Goal: Information Seeking & Learning: Learn about a topic

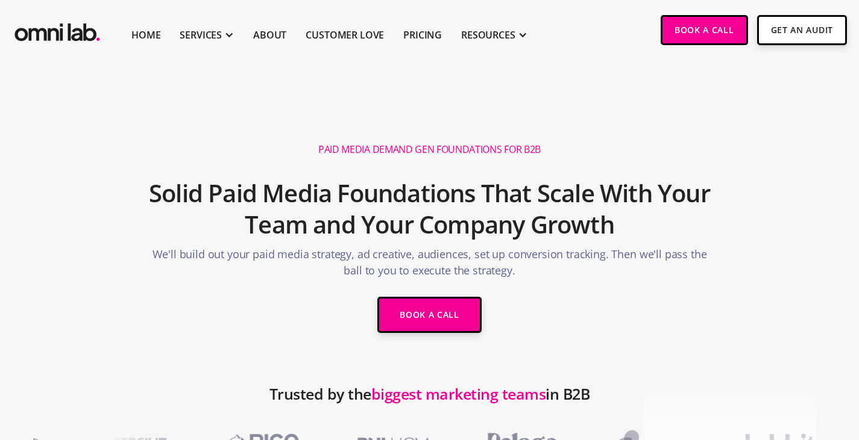
click at [513, 192] on h2 "Solid Paid Media Foundations That Scale With Your Team and Your Company Growth" at bounding box center [430, 209] width 574 height 75
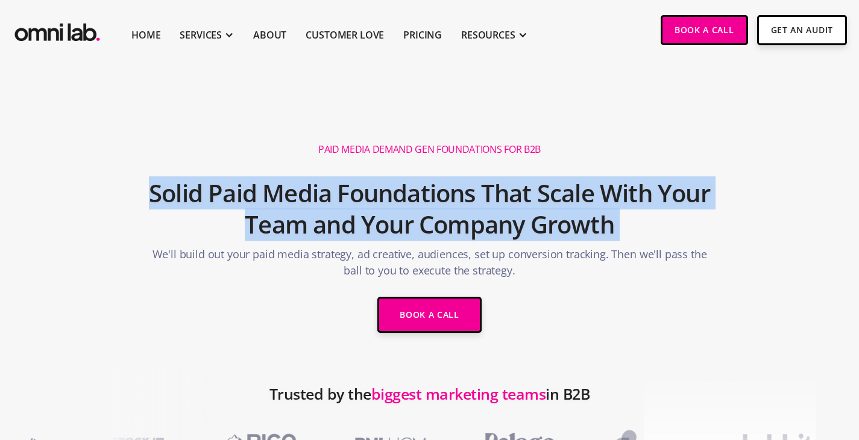
click at [513, 192] on h2 "Solid Paid Media Foundations That Scale With Your Team and Your Company Growth" at bounding box center [430, 209] width 574 height 75
click at [484, 172] on h2 "Solid Paid Media Foundations That Scale With Your Team and Your Company Growth" at bounding box center [430, 209] width 574 height 75
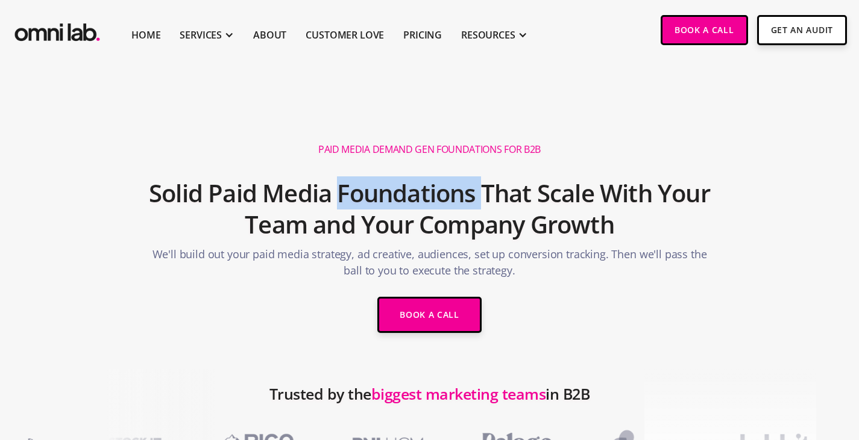
click at [484, 172] on h2 "Solid Paid Media Foundations That Scale With Your Team and Your Company Growth" at bounding box center [430, 209] width 574 height 75
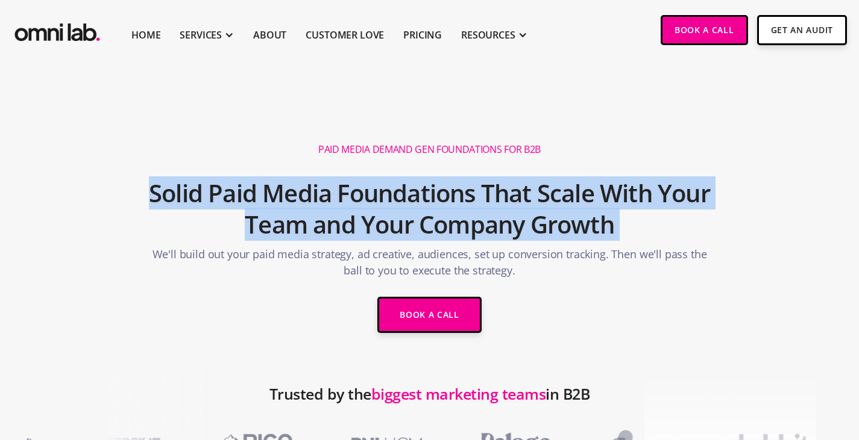
drag, startPoint x: 484, startPoint y: 171, endPoint x: 515, endPoint y: 184, distance: 34.0
click at [515, 184] on h2 "Solid Paid Media Foundations That Scale With Your Team and Your Company Growth" at bounding box center [430, 209] width 574 height 75
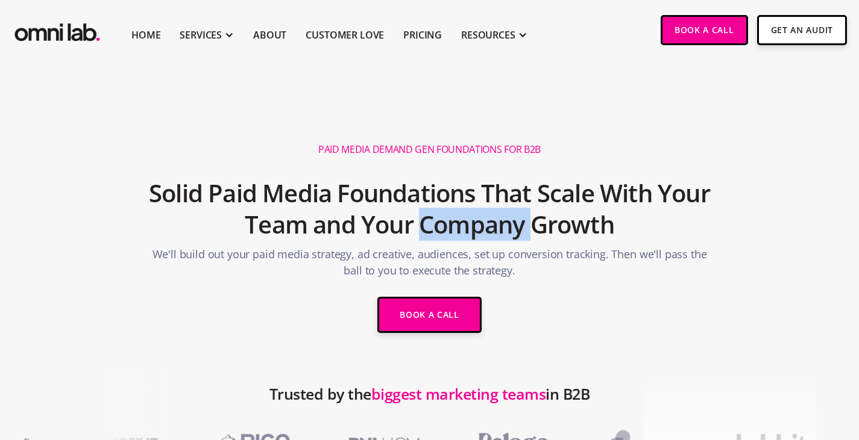
click at [515, 184] on h2 "Solid Paid Media Foundations That Scale With Your Team and Your Company Growth" at bounding box center [430, 209] width 574 height 75
click at [494, 172] on h2 "Solid Paid Media Foundations That Scale With Your Team and Your Company Growth" at bounding box center [430, 209] width 574 height 75
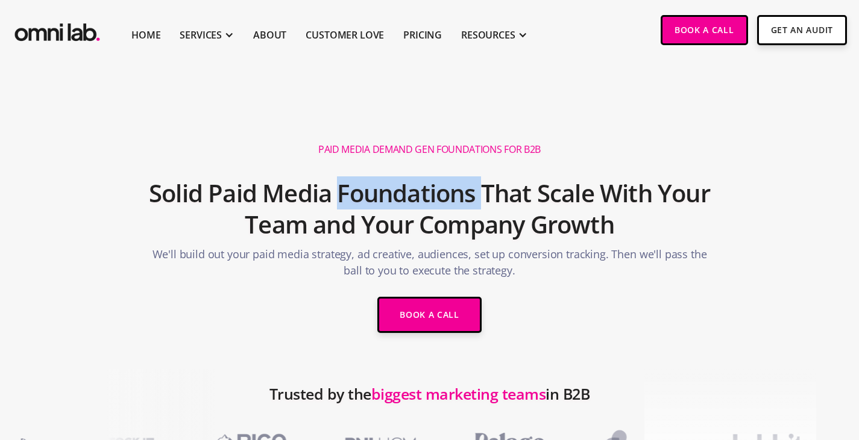
click at [494, 172] on h2 "Solid Paid Media Foundations That Scale With Your Team and Your Company Growth" at bounding box center [430, 209] width 574 height 75
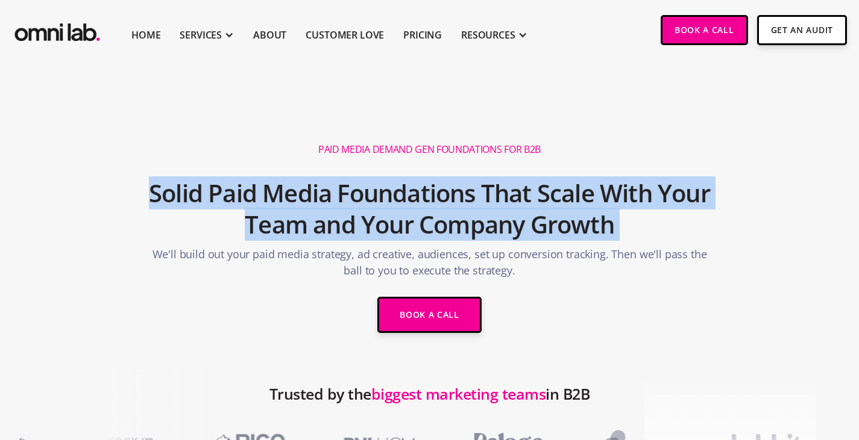
click at [494, 172] on h2 "Solid Paid Media Foundations That Scale With Your Team and Your Company Growth" at bounding box center [430, 209] width 574 height 75
click at [541, 206] on h2 "Solid Paid Media Foundations That Scale With Your Team and Your Company Growth" at bounding box center [430, 209] width 574 height 75
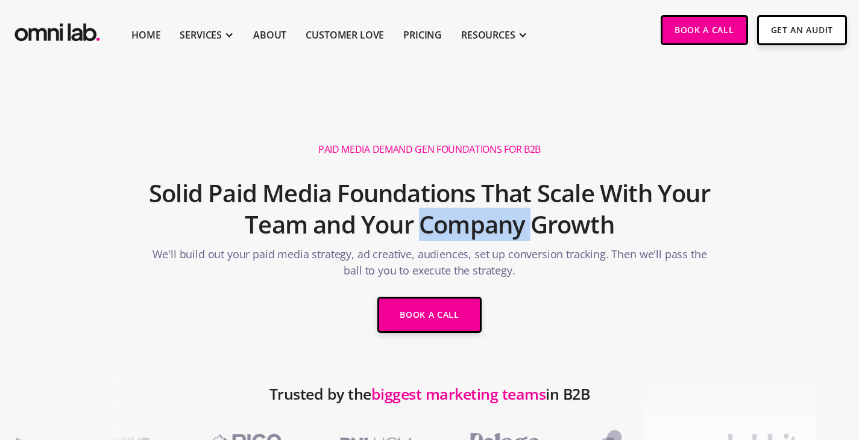
click at [541, 206] on h2 "Solid Paid Media Foundations That Scale With Your Team and Your Company Growth" at bounding box center [430, 209] width 574 height 75
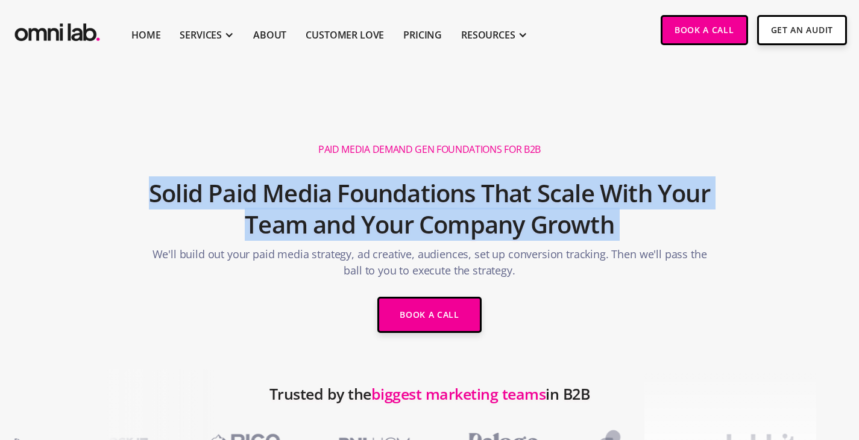
click at [541, 206] on h2 "Solid Paid Media Foundations That Scale With Your Team and Your Company Growth" at bounding box center [430, 209] width 574 height 75
click at [506, 172] on h2 "Solid Paid Media Foundations That Scale With Your Team and Your Company Growth" at bounding box center [430, 209] width 574 height 75
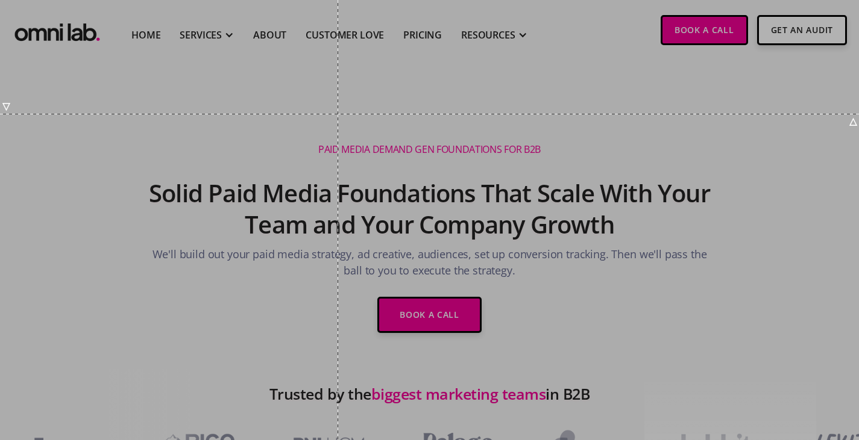
drag, startPoint x: 333, startPoint y: 114, endPoint x: 349, endPoint y: 117, distance: 16.5
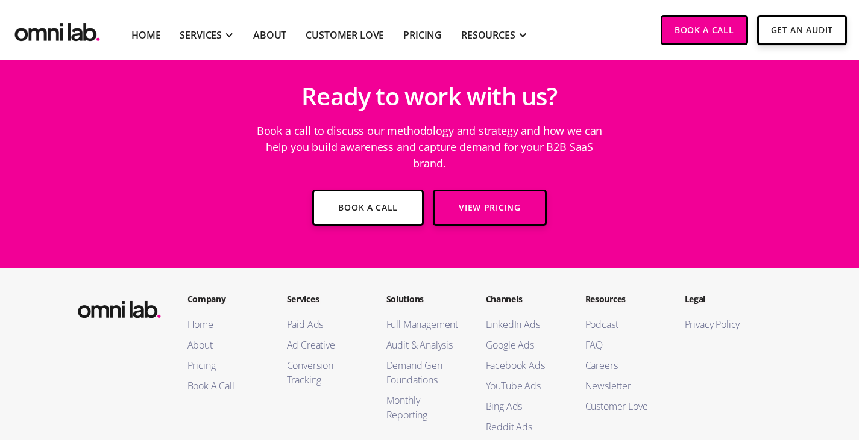
scroll to position [3862, 0]
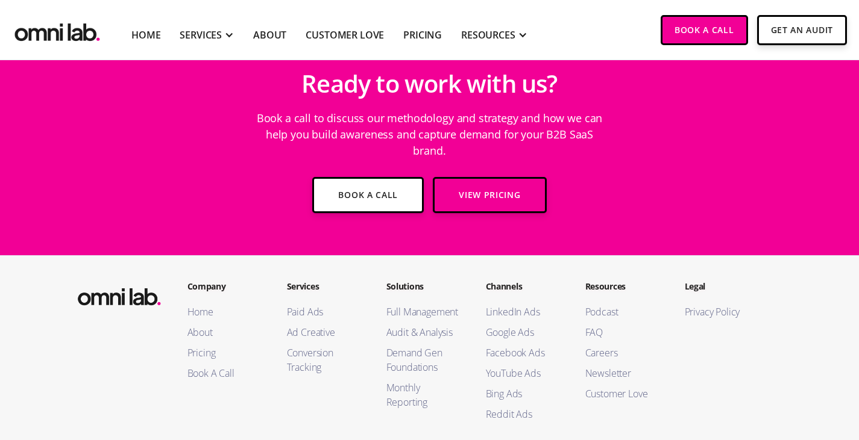
click at [386, 104] on h2 "Ready to work with us?" at bounding box center [428, 83] width 255 height 41
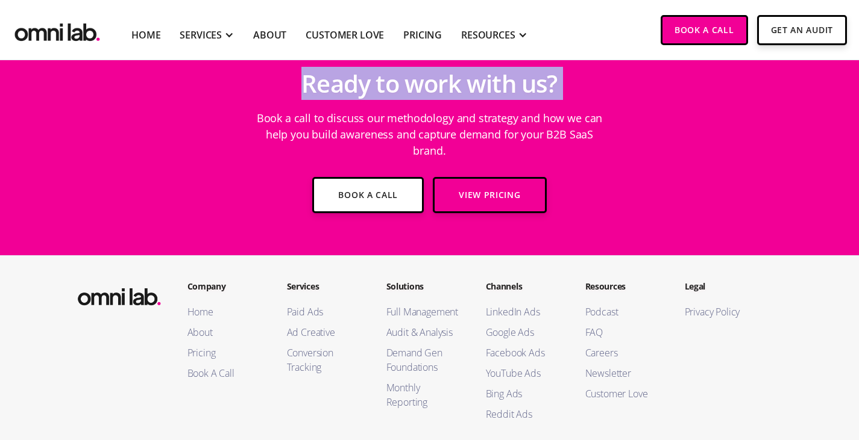
drag, startPoint x: 386, startPoint y: 156, endPoint x: 426, endPoint y: 164, distance: 41.1
click at [426, 104] on h2 "Ready to work with us?" at bounding box center [428, 83] width 255 height 41
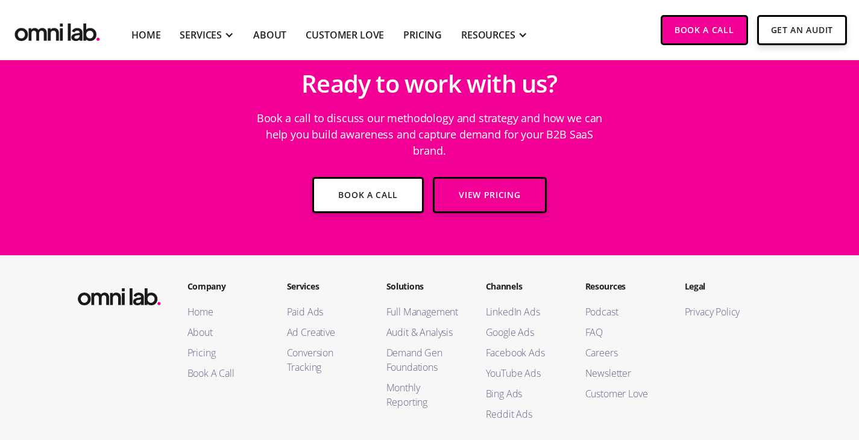
drag, startPoint x: 426, startPoint y: 164, endPoint x: 431, endPoint y: 190, distance: 26.5
click at [431, 165] on p "Book a call to discuss our methodology and strategy and how we can help you bui…" at bounding box center [430, 134] width 362 height 61
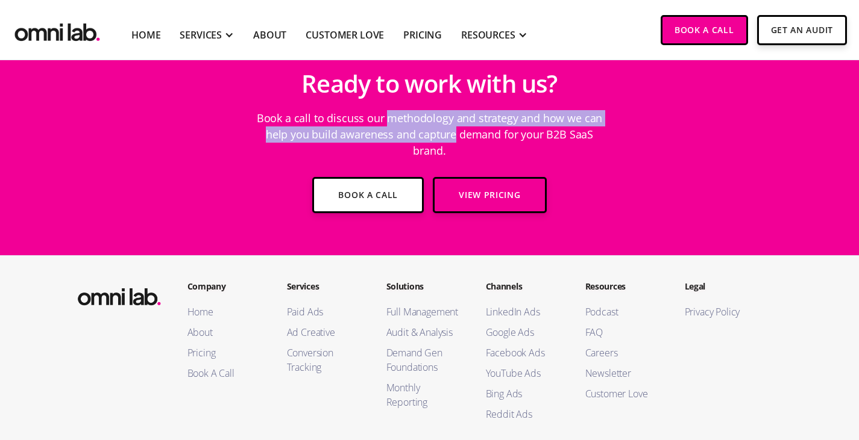
drag, startPoint x: 431, startPoint y: 190, endPoint x: 432, endPoint y: 205, distance: 15.7
click at [432, 165] on p "Book a call to discuss our methodology and strategy and how we can help you bui…" at bounding box center [430, 134] width 362 height 61
click at [431, 165] on p "Book a call to discuss our methodology and strategy and how we can help you bui…" at bounding box center [430, 134] width 362 height 61
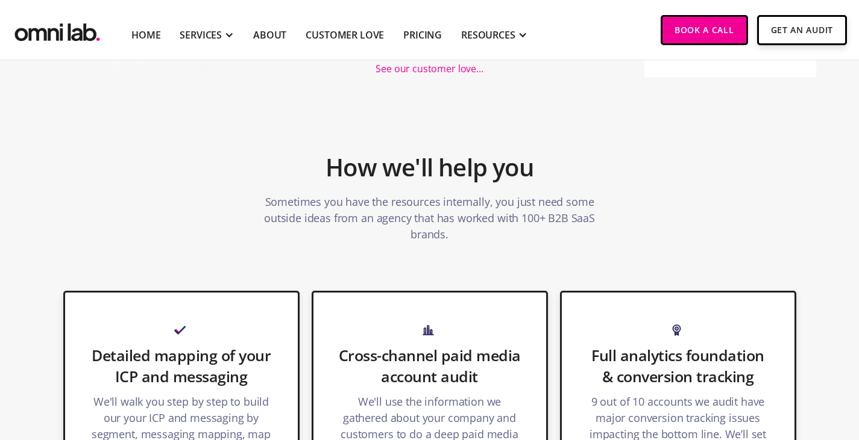
scroll to position [459, 0]
click at [223, 345] on h3 "Detailed mapping of your ICP and messaging" at bounding box center [181, 366] width 184 height 42
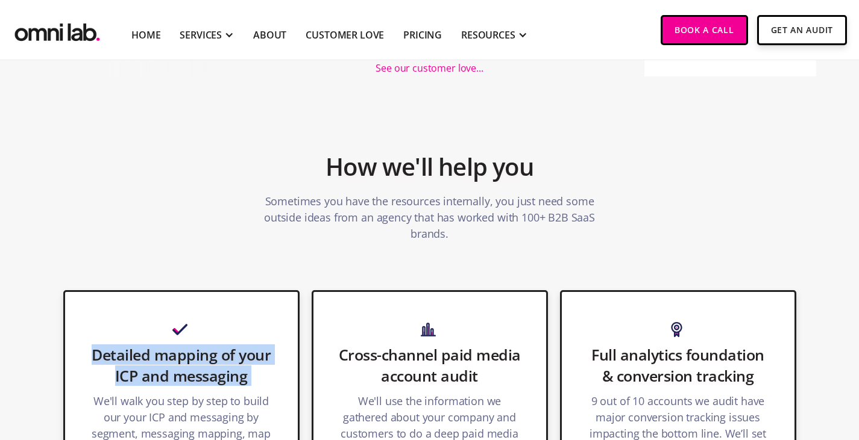
drag, startPoint x: 223, startPoint y: 322, endPoint x: 271, endPoint y: 326, distance: 48.3
click at [271, 345] on h3 "Detailed mapping of your ICP and messaging" at bounding box center [181, 366] width 184 height 42
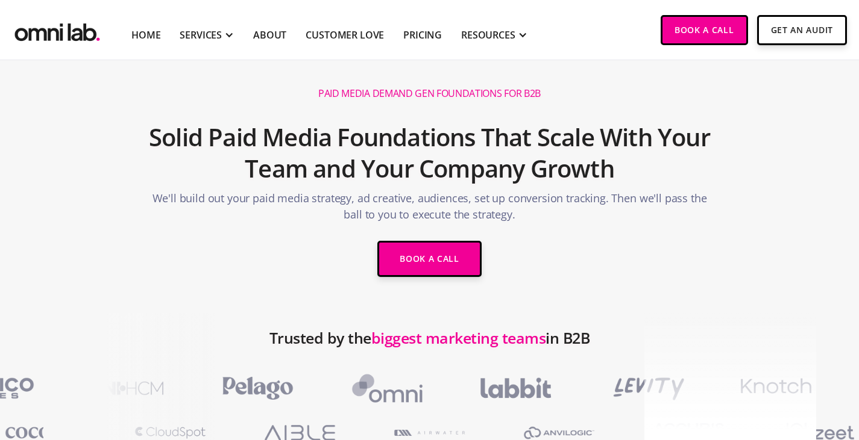
scroll to position [0, 0]
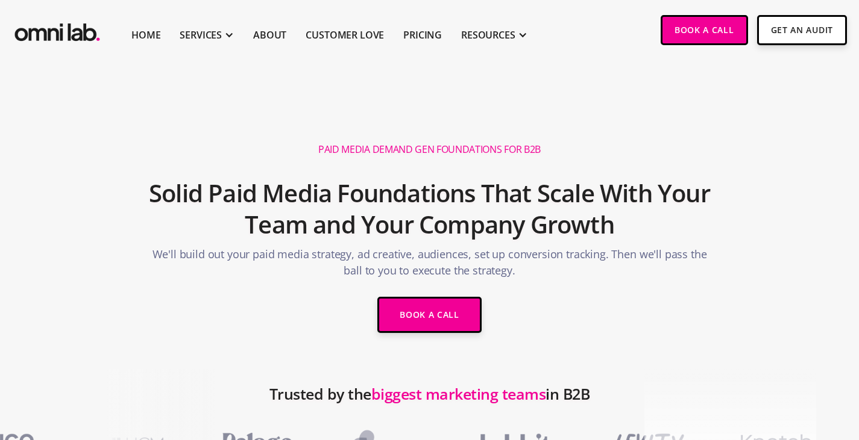
click at [412, 203] on h2 "Solid Paid Media Foundations That Scale With Your Team and Your Company Growth" at bounding box center [430, 209] width 574 height 75
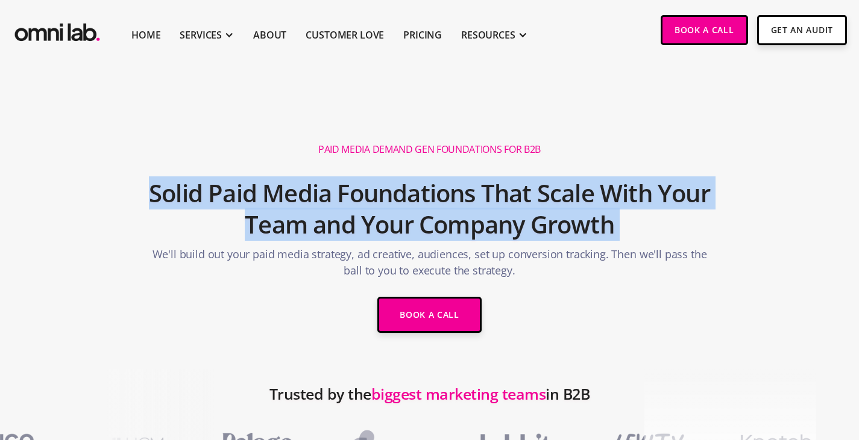
click at [412, 203] on h2 "Solid Paid Media Foundations That Scale With Your Team and Your Company Growth" at bounding box center [430, 209] width 574 height 75
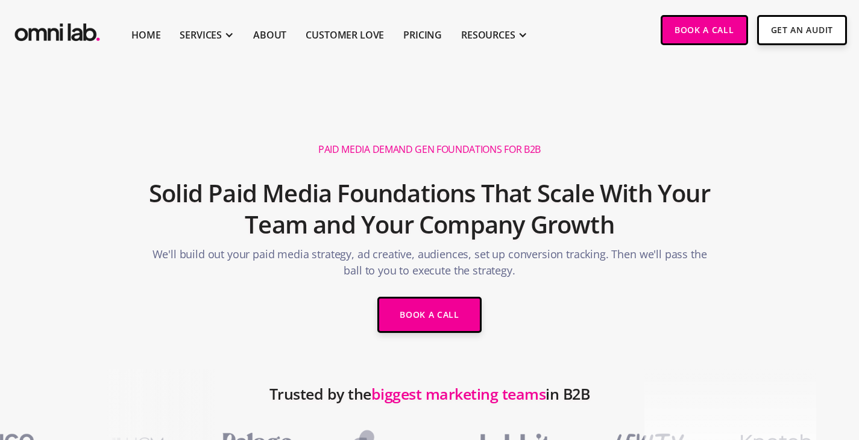
click at [474, 246] on p "We'll build out your paid media strategy, ad creative, audiences, set up conver…" at bounding box center [430, 265] width 574 height 39
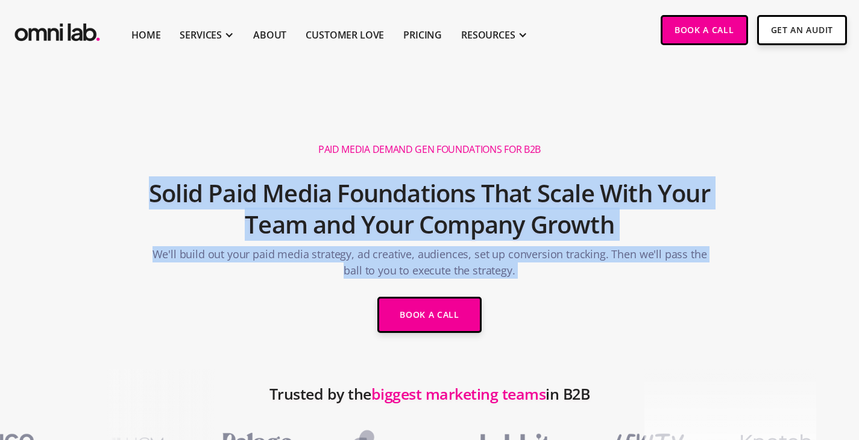
drag, startPoint x: 474, startPoint y: 221, endPoint x: 495, endPoint y: 175, distance: 51.2
click at [495, 175] on div "PAid MEdia Demand Gen Foundations for B2B Solid Paid Media Foundations That Sca…" at bounding box center [429, 239] width 603 height 213
click at [495, 175] on h2 "Solid Paid Media Foundations That Scale With Your Team and Your Company Growth" at bounding box center [430, 209] width 574 height 75
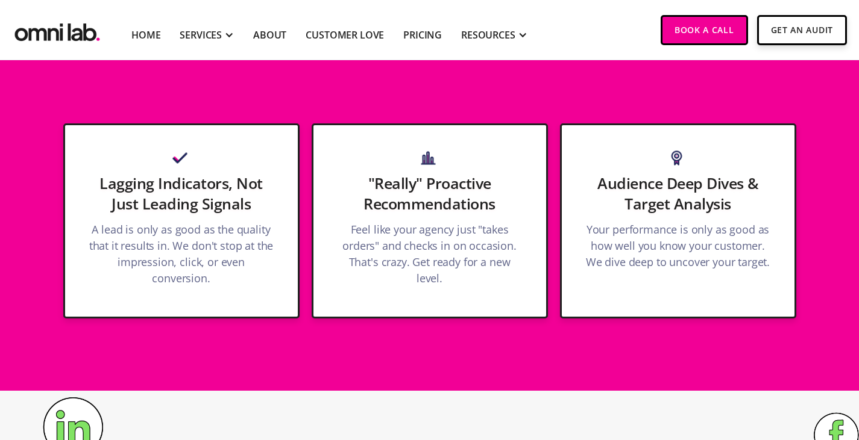
scroll to position [1750, 0]
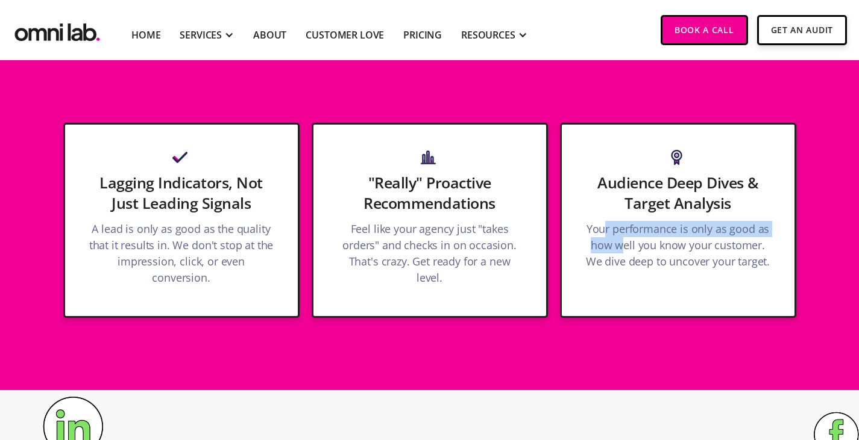
drag, startPoint x: 608, startPoint y: 190, endPoint x: 622, endPoint y: 212, distance: 26.3
click at [622, 221] on p "Your performance is only as good as how well you know your customer. We dive de…" at bounding box center [678, 248] width 184 height 55
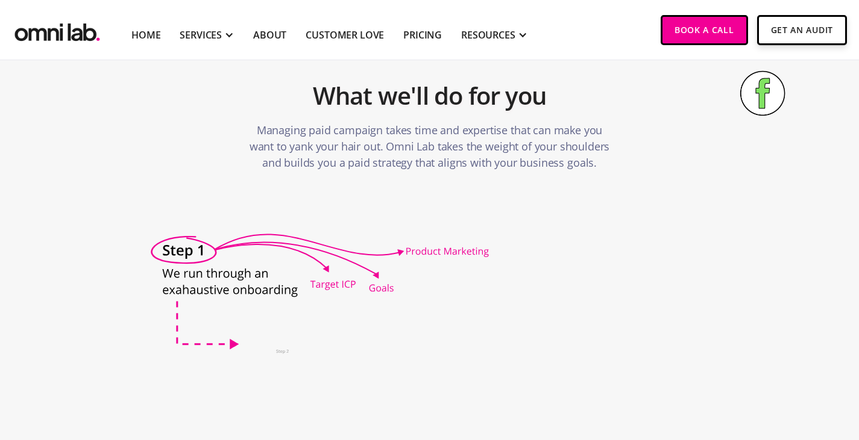
scroll to position [2098, 0]
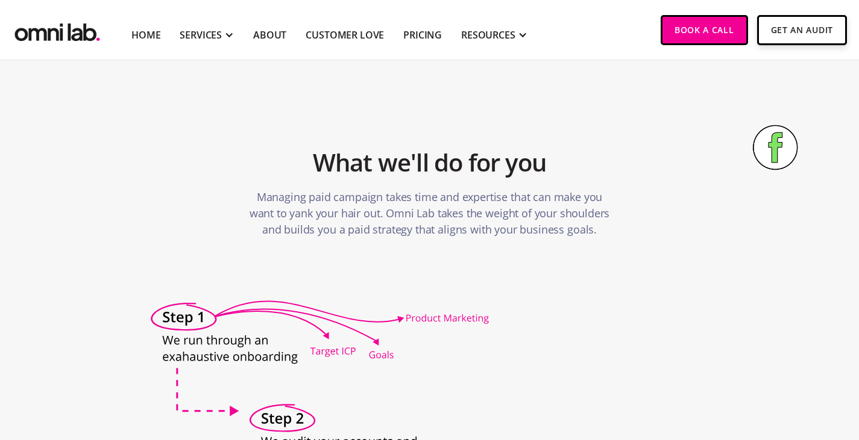
click at [395, 142] on h2 "What we'll do for you" at bounding box center [430, 162] width 512 height 41
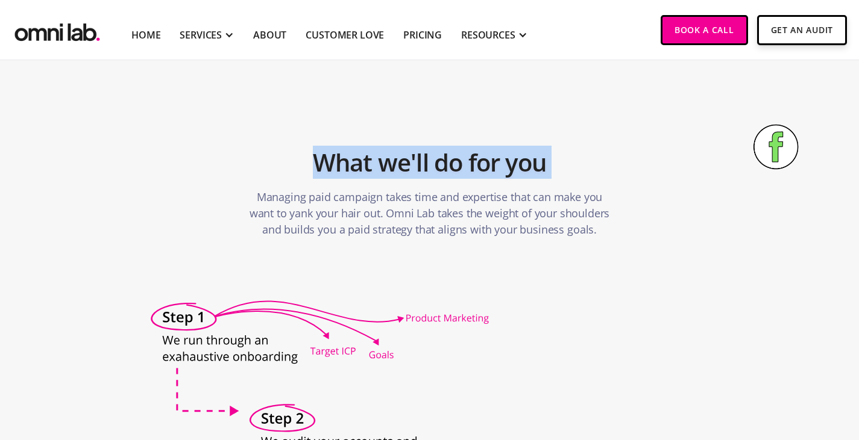
click at [395, 142] on h2 "What we'll do for you" at bounding box center [430, 162] width 512 height 41
click at [402, 142] on h2 "What we'll do for you" at bounding box center [430, 162] width 512 height 41
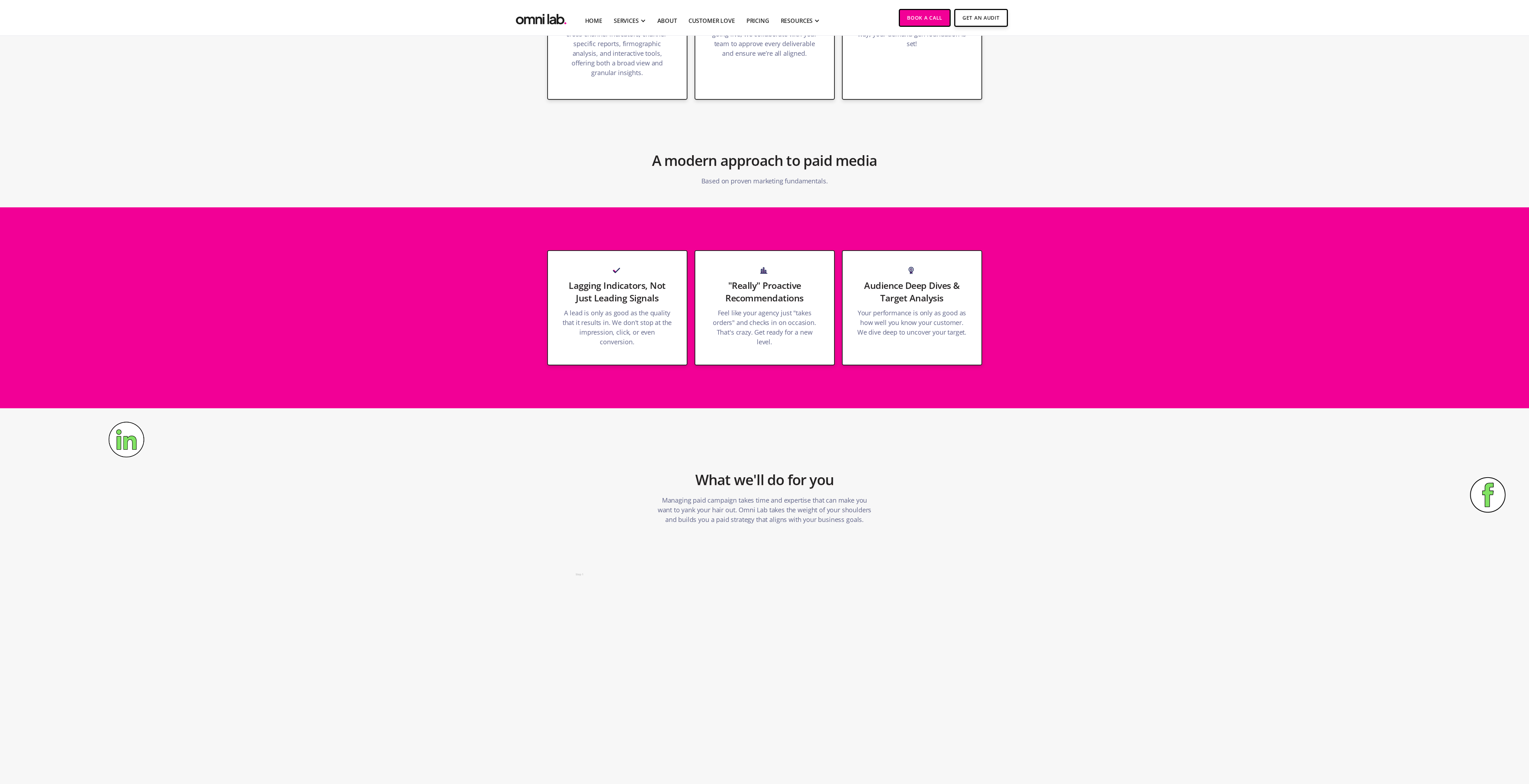
scroll to position [599, 0]
